Goal: Task Accomplishment & Management: Complete application form

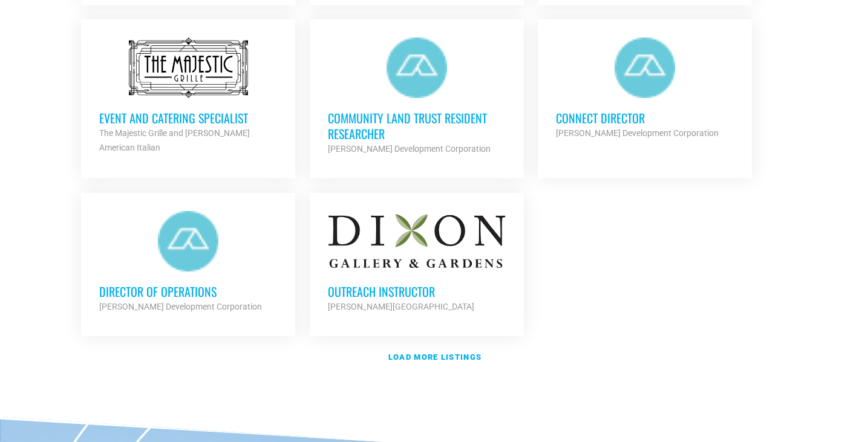
scroll to position [1392, 0]
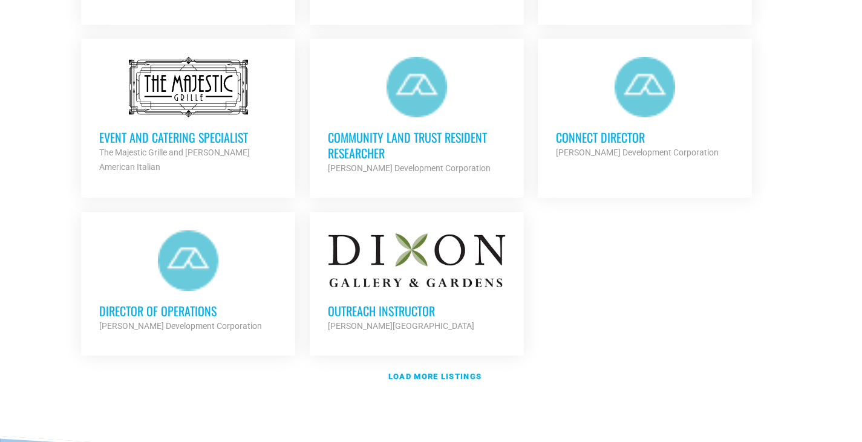
click at [602, 134] on h3 "Connect Director" at bounding box center [645, 138] width 178 height 16
click at [605, 145] on div "[PERSON_NAME] Development Corporation" at bounding box center [645, 152] width 178 height 15
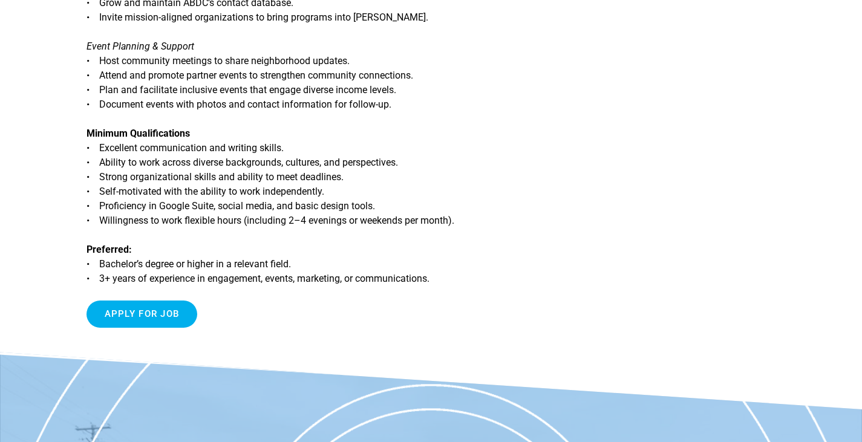
scroll to position [661, 0]
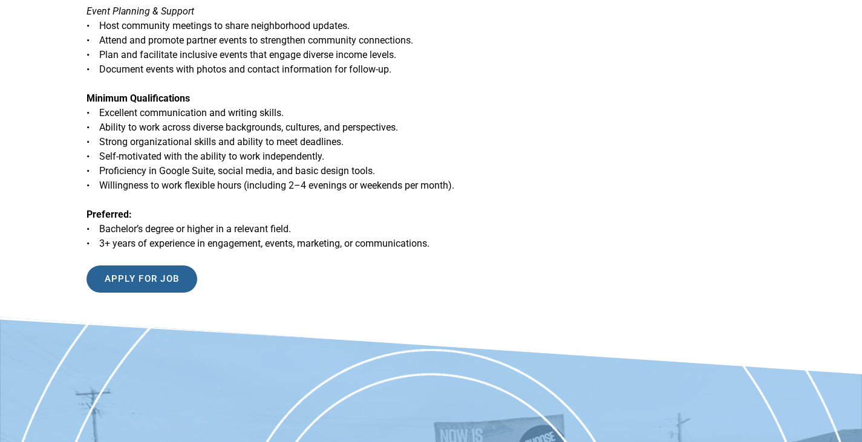
click at [148, 266] on input "Apply for job" at bounding box center [142, 279] width 111 height 27
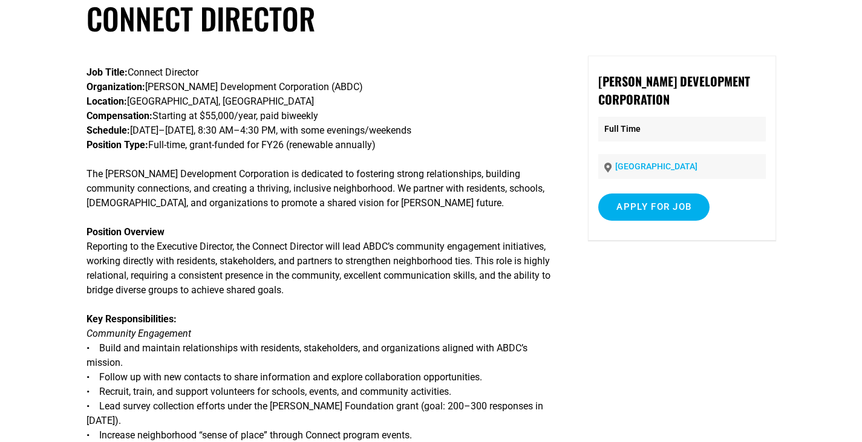
scroll to position [56, 0]
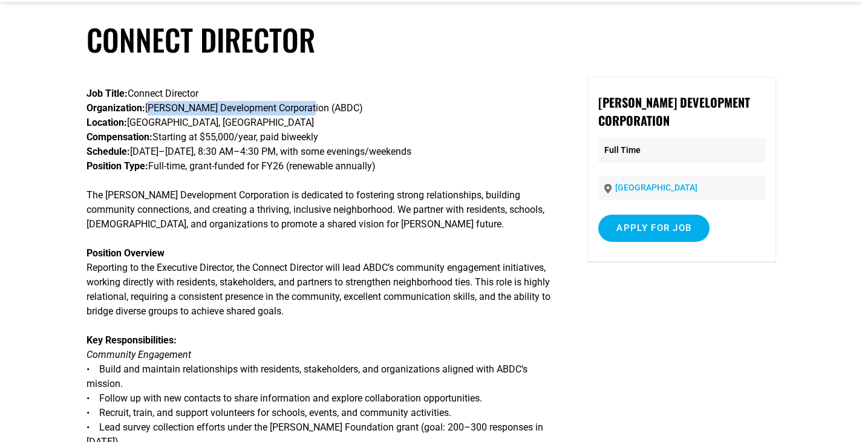
drag, startPoint x: 150, startPoint y: 107, endPoint x: 301, endPoint y: 110, distance: 150.7
click at [301, 110] on p "Job Title: Connect Director Organization: [PERSON_NAME] Development Corporation…" at bounding box center [321, 130] width 468 height 87
copy p "[PERSON_NAME] Development Corporation"
